Goal: Navigation & Orientation: Find specific page/section

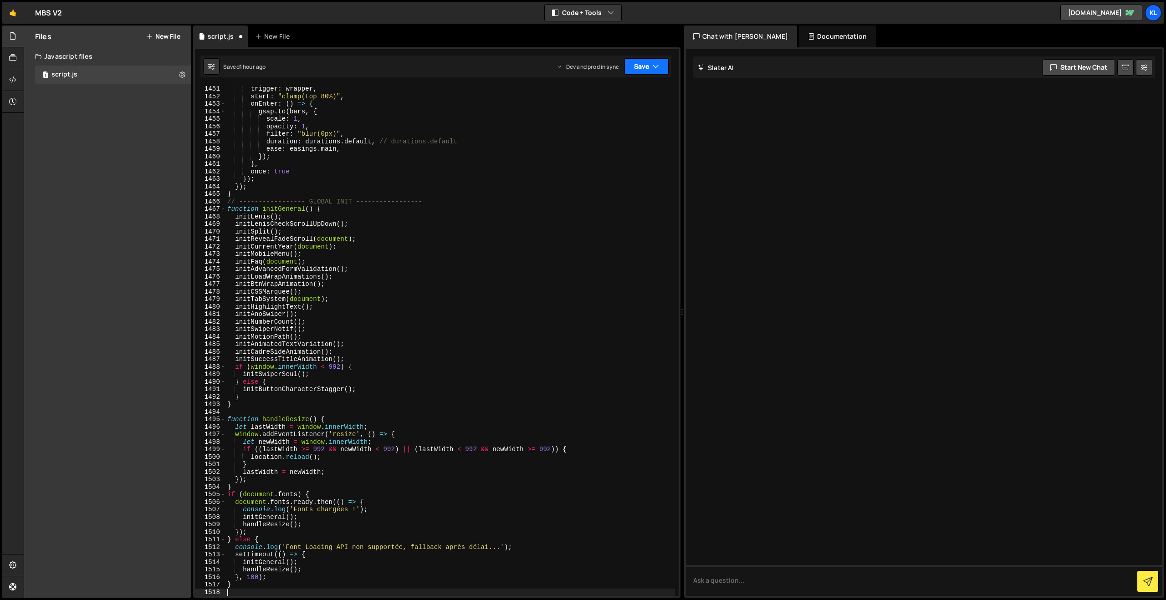
drag, startPoint x: 637, startPoint y: 68, endPoint x: 621, endPoint y: 97, distance: 32.8
click at [637, 68] on button "Save" at bounding box center [647, 66] width 44 height 16
click at [600, 126] on div "1 hour ago" at bounding box center [597, 128] width 27 height 8
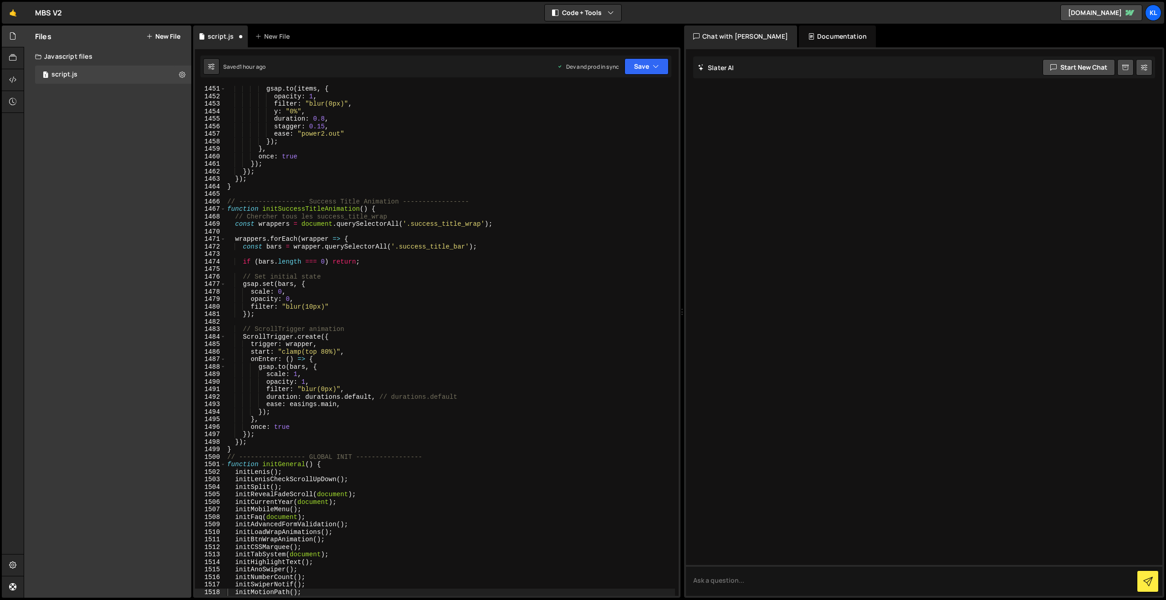
scroll to position [10899, 0]
click at [10, 15] on link "🤙" at bounding box center [13, 13] width 22 height 22
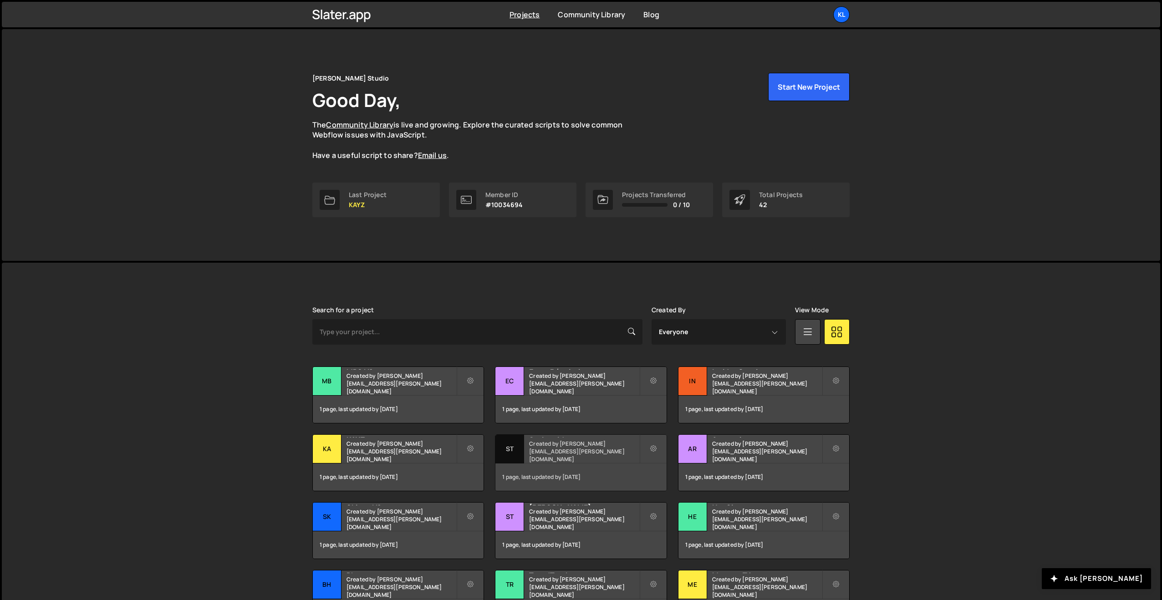
scroll to position [99, 0]
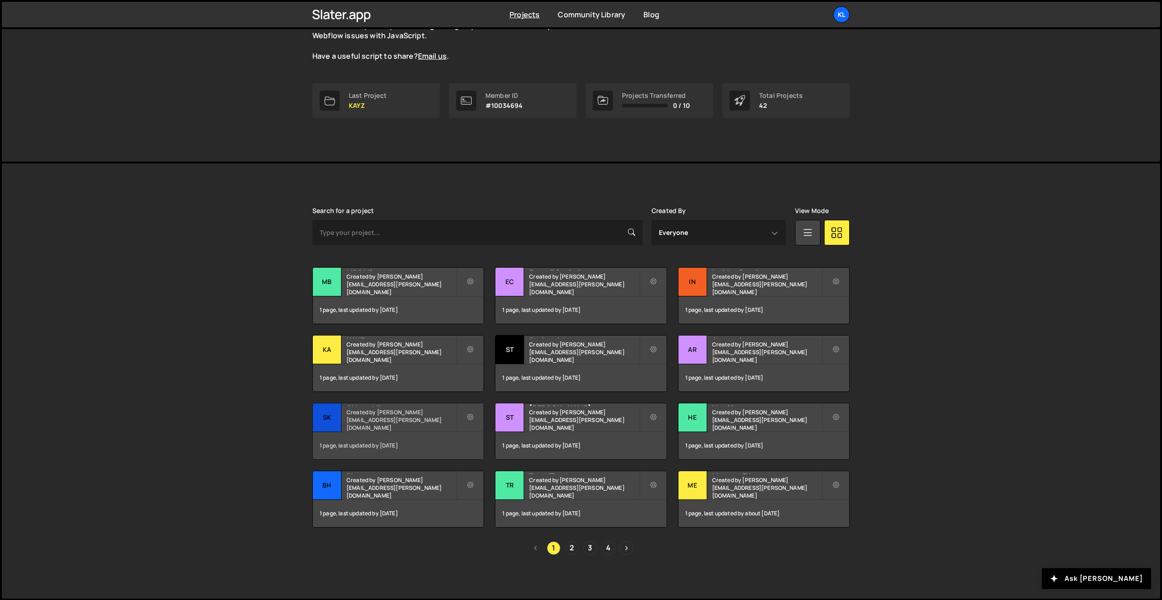
click at [369, 406] on h2 "Skiveo V2" at bounding box center [402, 405] width 110 height 3
